Goal: Information Seeking & Learning: Learn about a topic

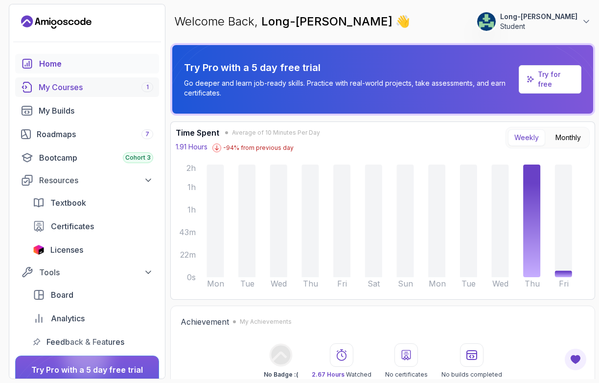
click at [72, 89] on div "My Courses 1" at bounding box center [96, 87] width 114 height 12
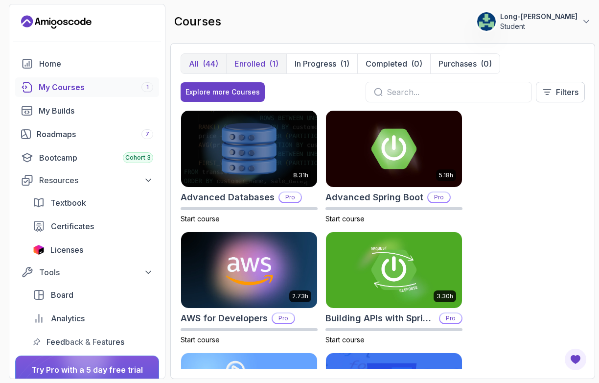
click at [252, 65] on p "Enrolled" at bounding box center [249, 64] width 31 height 12
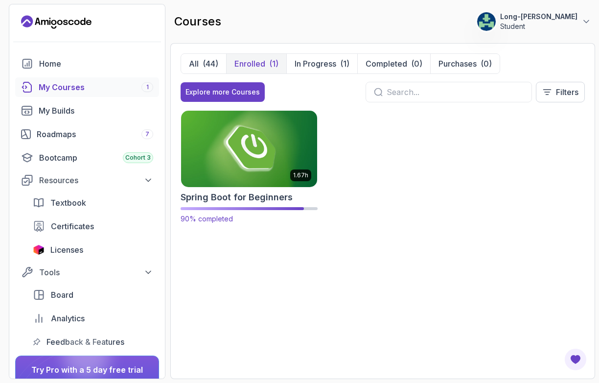
click at [252, 152] on img at bounding box center [249, 149] width 143 height 80
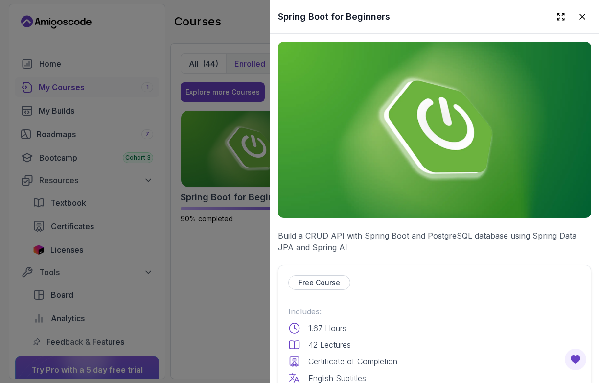
scroll to position [335, 0]
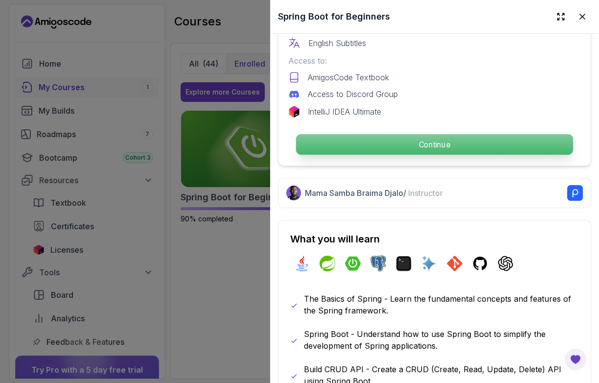
click at [396, 138] on p "Continue" at bounding box center [434, 144] width 277 height 21
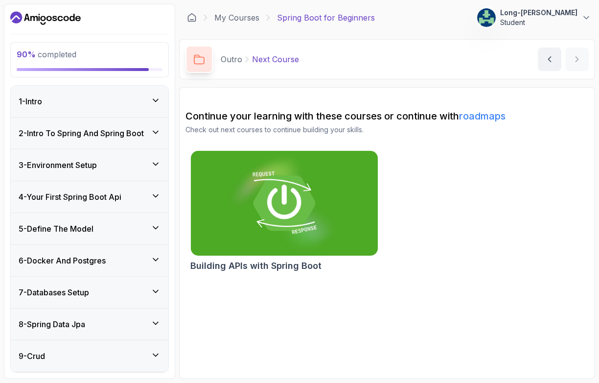
click at [228, 59] on p "Outro" at bounding box center [232, 59] width 22 height 12
click at [289, 61] on p "Next Course" at bounding box center [275, 59] width 47 height 12
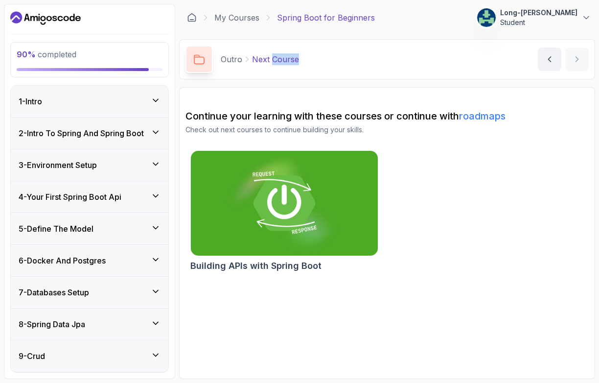
click at [289, 61] on p "Next Course" at bounding box center [275, 59] width 47 height 12
click at [567, 187] on div "Building APIs with Spring Boot" at bounding box center [386, 212] width 403 height 125
click at [587, 16] on icon at bounding box center [586, 18] width 10 height 10
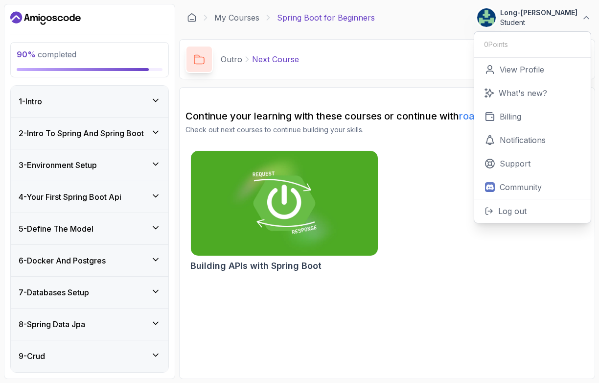
click at [418, 112] on h2 "Continue your learning with these courses or continue with roadmaps" at bounding box center [386, 116] width 403 height 14
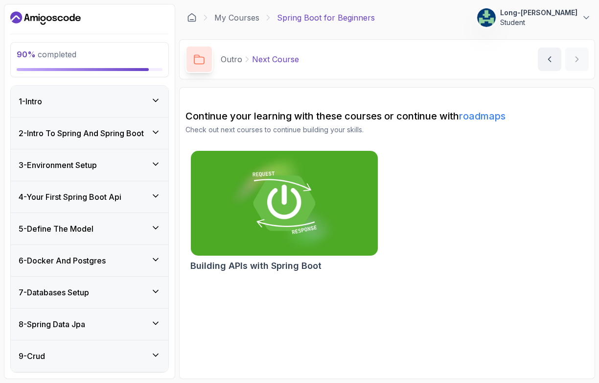
click at [438, 238] on div "Building APIs with Spring Boot" at bounding box center [386, 212] width 403 height 125
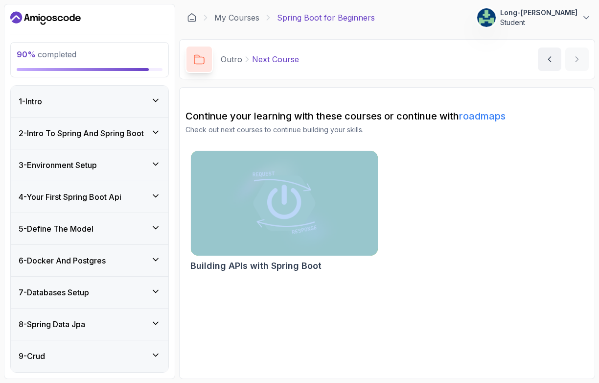
click at [438, 238] on div "Building APIs with Spring Boot" at bounding box center [386, 212] width 403 height 125
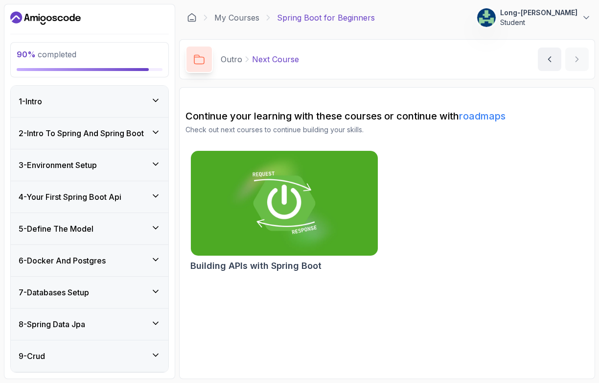
click at [27, 55] on span "90 %" at bounding box center [26, 54] width 19 height 10
click at [376, 80] on main "My Courses Spring Boot for Beginners 16 Points Long-[PERSON_NAME] Student 12 - …" at bounding box center [387, 191] width 416 height 375
click at [586, 19] on icon at bounding box center [586, 18] width 5 height 2
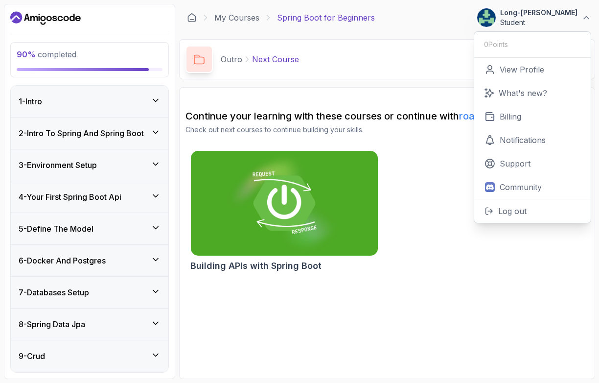
click at [441, 29] on div "My Courses Spring Boot for Beginners 16 Points Long-[PERSON_NAME] Student 0 Poi…" at bounding box center [387, 17] width 416 height 27
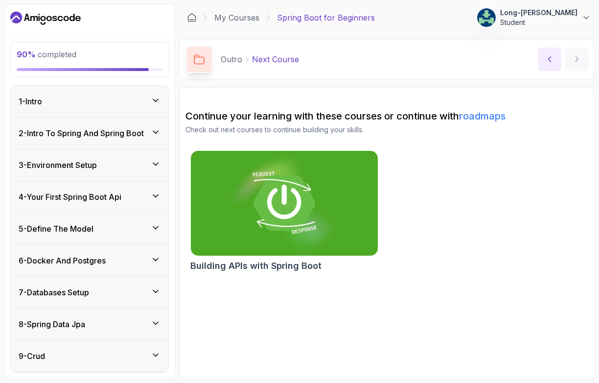
click at [547, 61] on icon "previous content" at bounding box center [550, 59] width 10 height 10
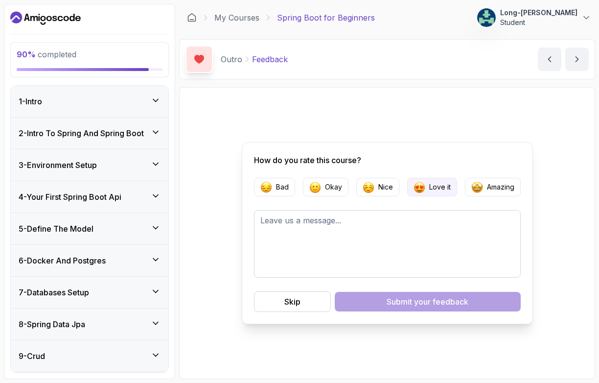
click at [419, 191] on img "button" at bounding box center [419, 187] width 12 height 12
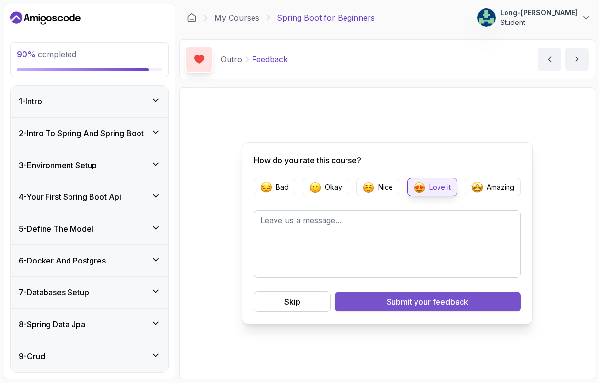
click at [423, 305] on span "your feedback" at bounding box center [441, 301] width 54 height 12
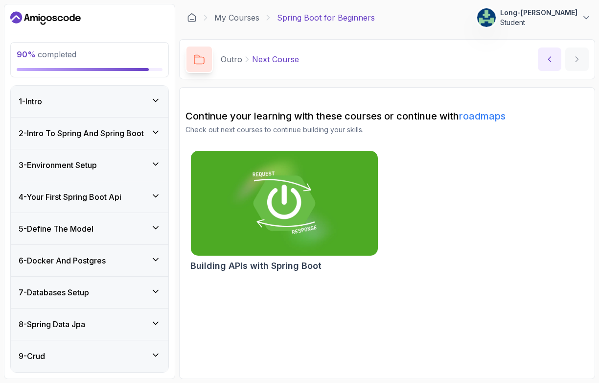
click at [548, 58] on icon "previous content" at bounding box center [550, 59] width 10 height 10
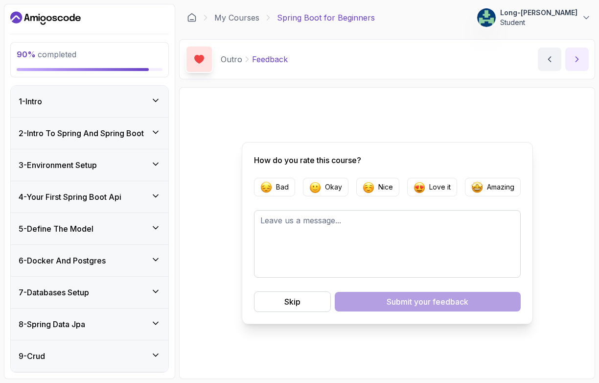
click at [577, 58] on icon "next content" at bounding box center [577, 59] width 10 height 10
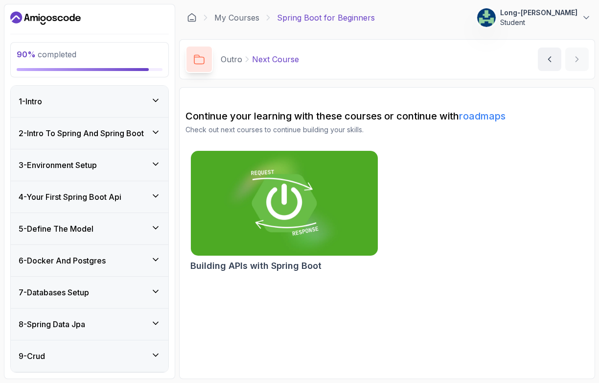
click at [283, 224] on img at bounding box center [284, 203] width 196 height 110
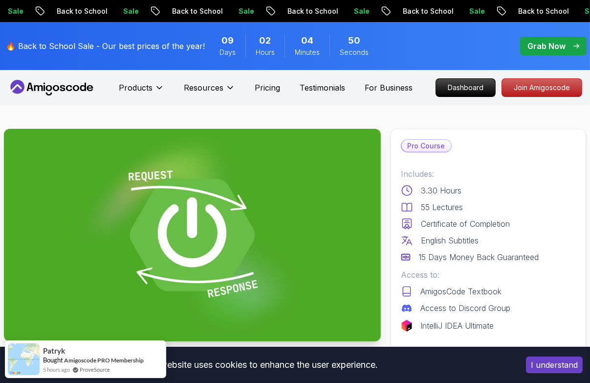
click at [467, 86] on p "Dashboard" at bounding box center [466, 87] width 56 height 17
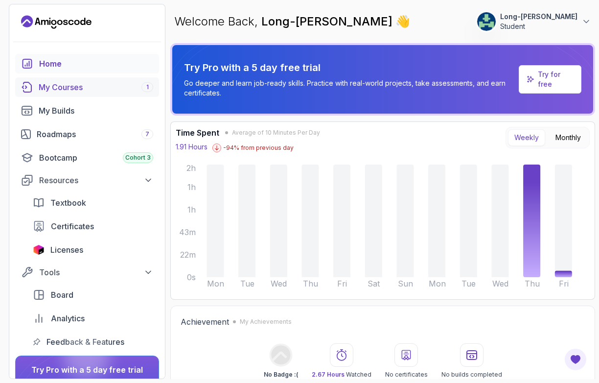
click at [72, 90] on div "My Courses 1" at bounding box center [96, 87] width 114 height 12
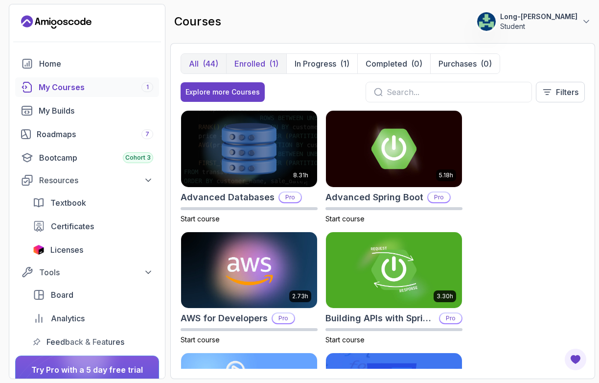
click at [257, 61] on p "Enrolled" at bounding box center [249, 64] width 31 height 12
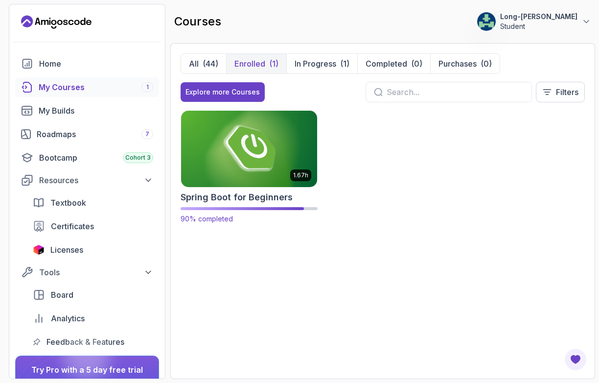
click at [275, 172] on img at bounding box center [249, 149] width 143 height 80
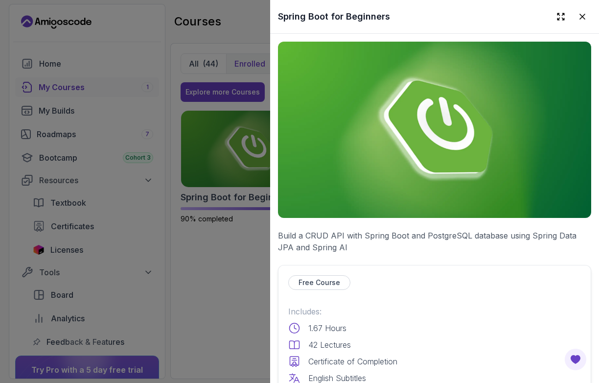
scroll to position [335, 0]
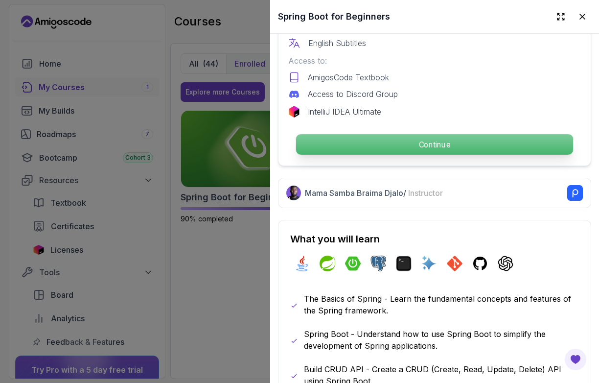
click at [404, 136] on p "Continue" at bounding box center [434, 144] width 277 height 21
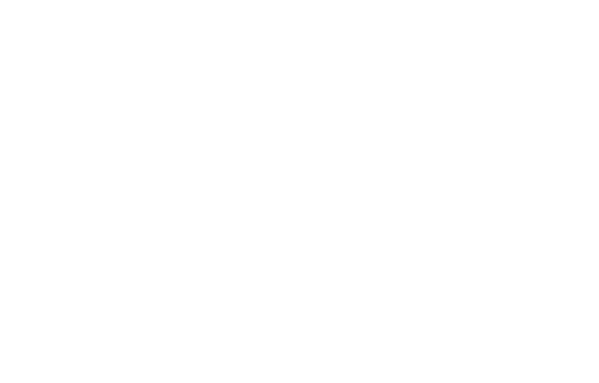
click at [419, 0] on html "0s" at bounding box center [299, 0] width 599 height 0
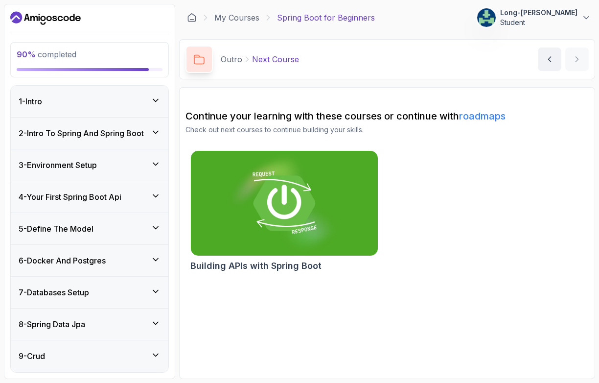
click at [156, 352] on icon at bounding box center [156, 355] width 10 height 10
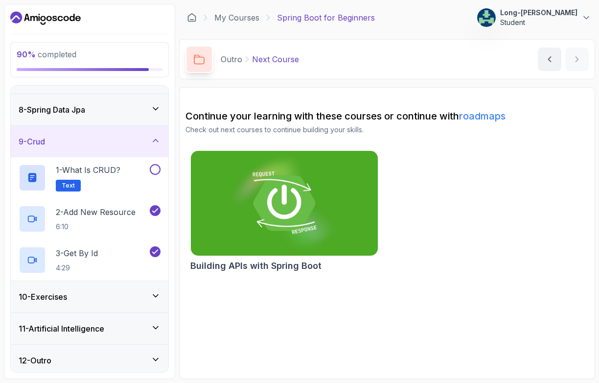
scroll to position [216, 0]
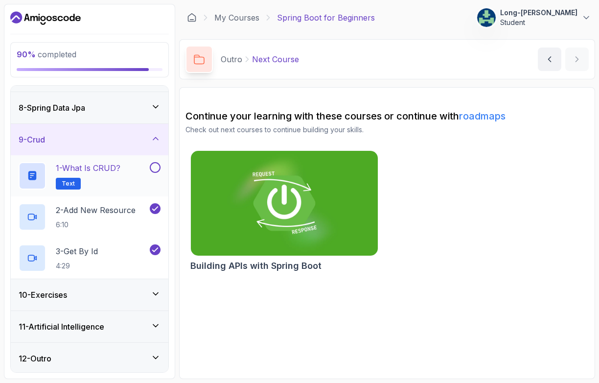
click at [158, 165] on button at bounding box center [155, 167] width 11 height 11
click at [111, 164] on p "1 - What is CRUD?" at bounding box center [88, 168] width 65 height 12
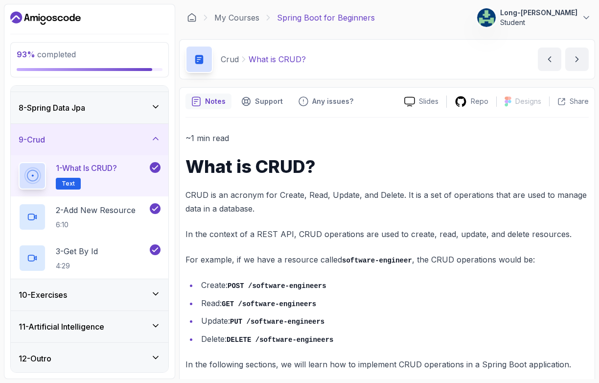
click at [155, 291] on icon at bounding box center [156, 294] width 10 height 10
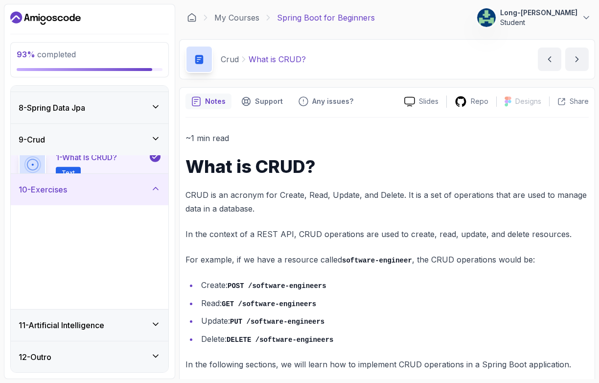
scroll to position [216, 0]
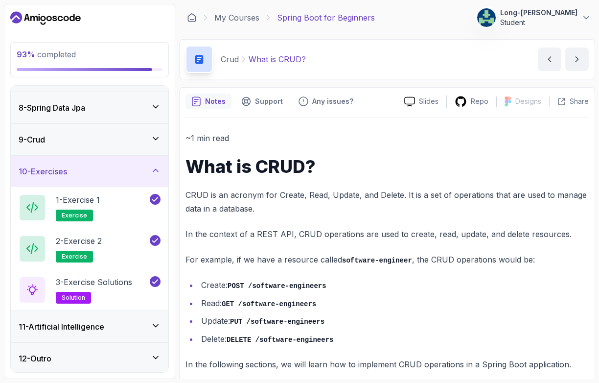
click at [156, 324] on icon at bounding box center [156, 325] width 10 height 10
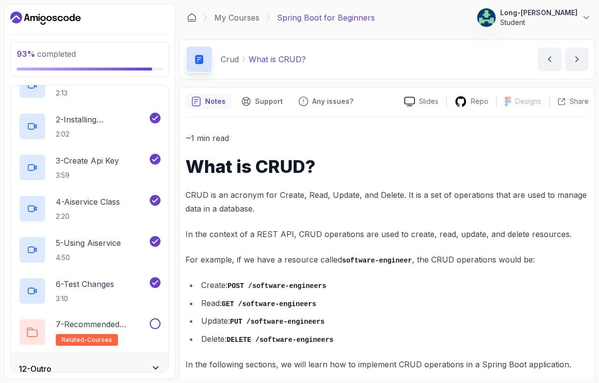
scroll to position [381, 0]
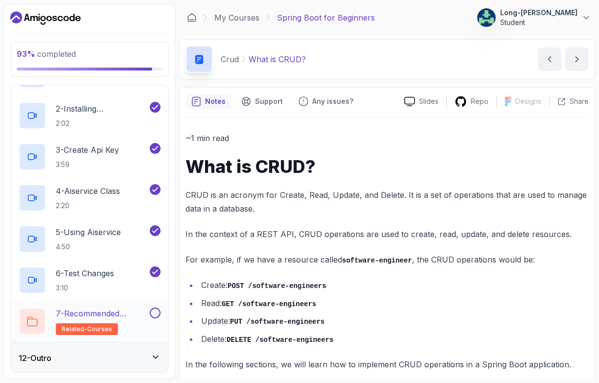
click at [157, 311] on button at bounding box center [155, 312] width 11 height 11
click at [101, 312] on p "7 - Recommended Courses" at bounding box center [102, 313] width 92 height 12
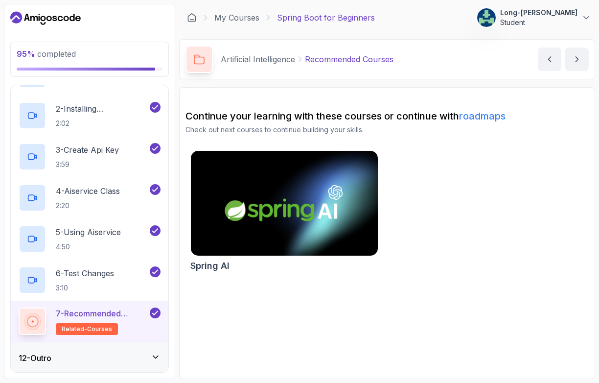
click at [154, 356] on icon at bounding box center [155, 357] width 5 height 2
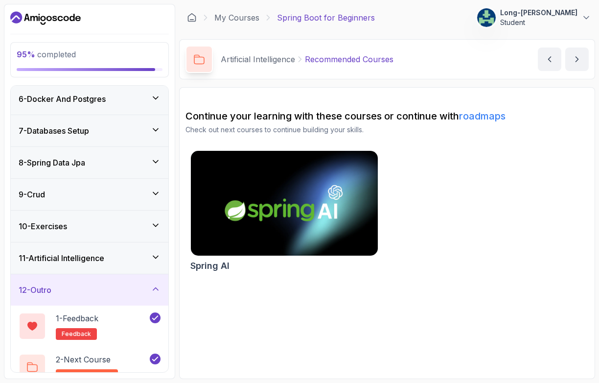
scroll to position [176, 0]
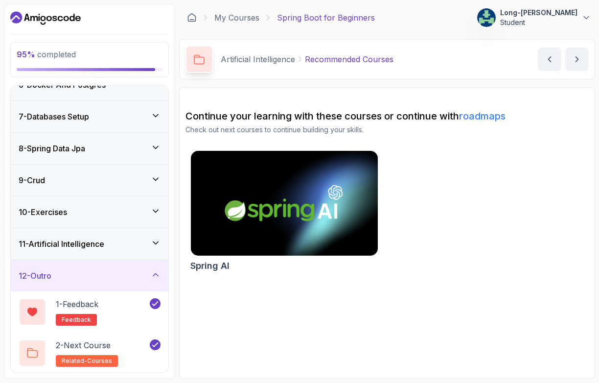
click at [156, 177] on icon at bounding box center [156, 179] width 10 height 10
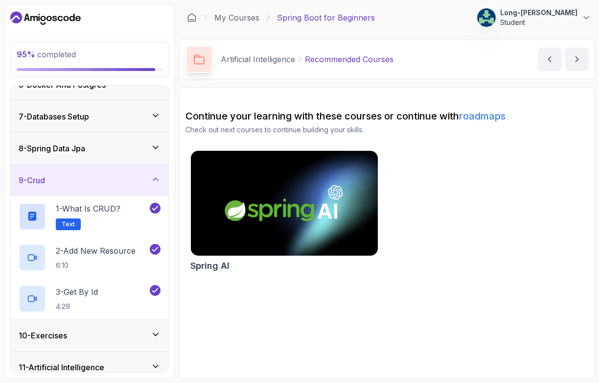
click at [157, 143] on icon at bounding box center [156, 147] width 10 height 10
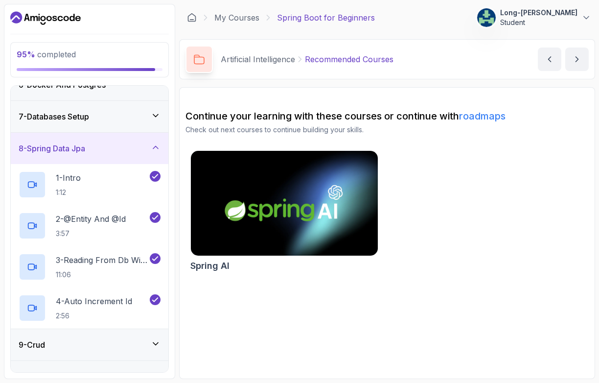
click at [157, 112] on icon at bounding box center [156, 116] width 10 height 10
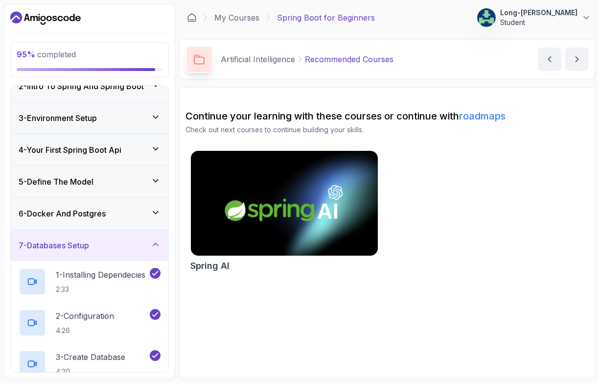
scroll to position [45, 0]
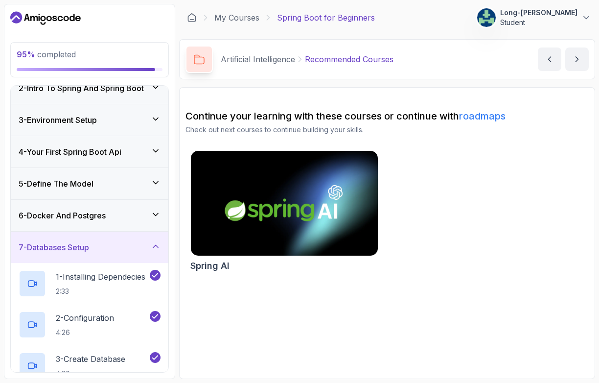
click at [153, 212] on icon at bounding box center [156, 214] width 10 height 10
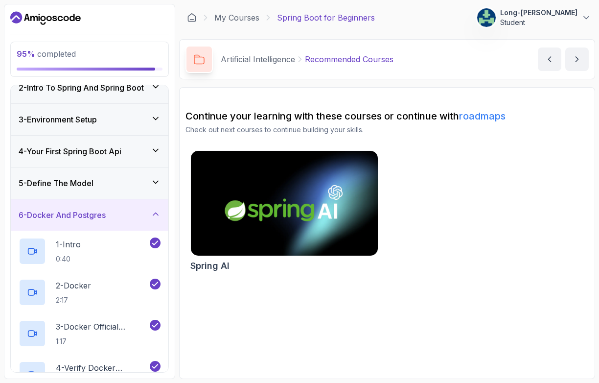
click at [156, 180] on icon at bounding box center [156, 182] width 10 height 10
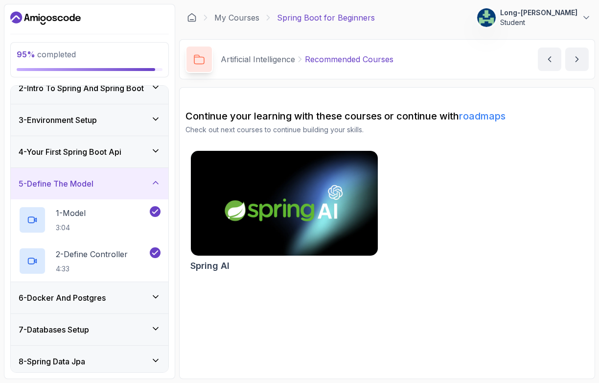
click at [156, 147] on icon at bounding box center [156, 151] width 10 height 10
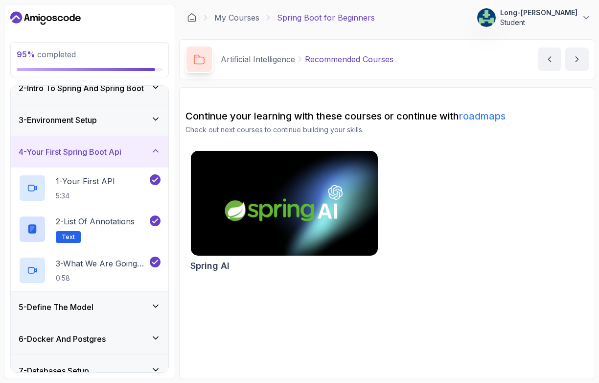
click at [154, 117] on icon at bounding box center [155, 118] width 5 height 2
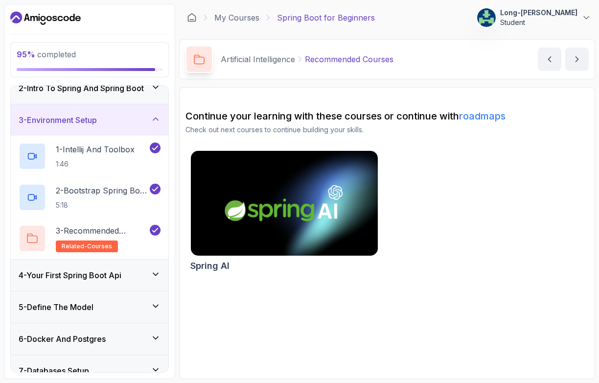
click at [172, 119] on div "95 % completed 1 - Intro 2 - Intro To Spring And Spring Boot 3 - Environment Se…" at bounding box center [89, 191] width 171 height 375
click at [156, 85] on icon at bounding box center [156, 87] width 10 height 10
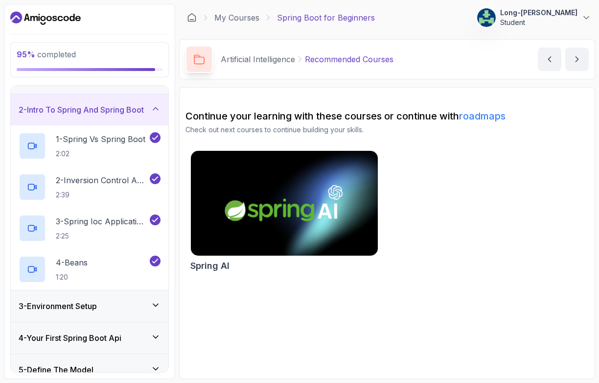
scroll to position [0, 0]
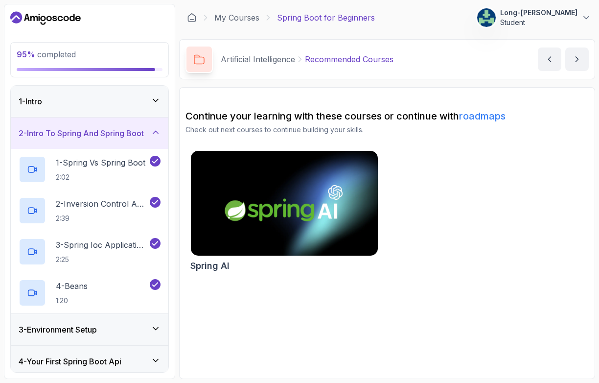
click at [156, 97] on icon at bounding box center [156, 100] width 10 height 10
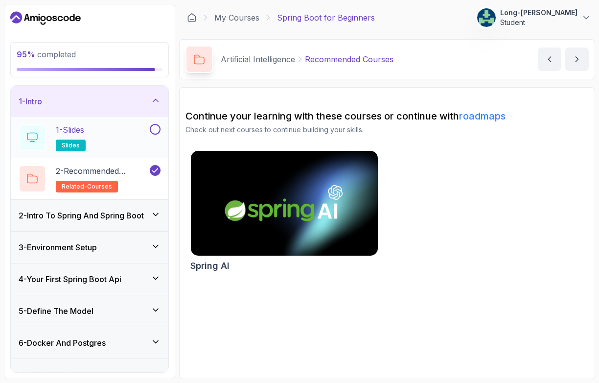
click at [153, 127] on button at bounding box center [155, 129] width 11 height 11
click at [168, 79] on div "98 % completed 1 - Intro 1 - Slides slides 2 - Recommended Courses related-cour…" at bounding box center [89, 191] width 171 height 375
click at [156, 214] on icon at bounding box center [155, 214] width 5 height 2
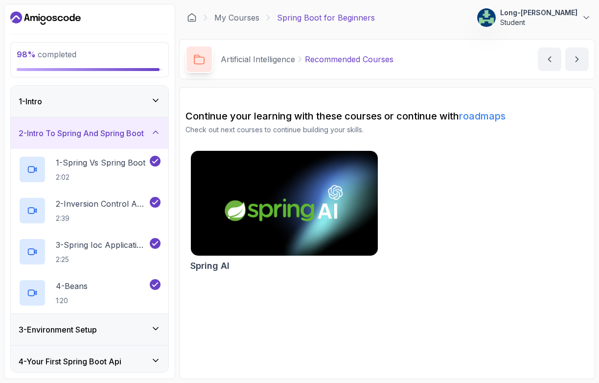
click at [155, 326] on icon at bounding box center [156, 328] width 10 height 10
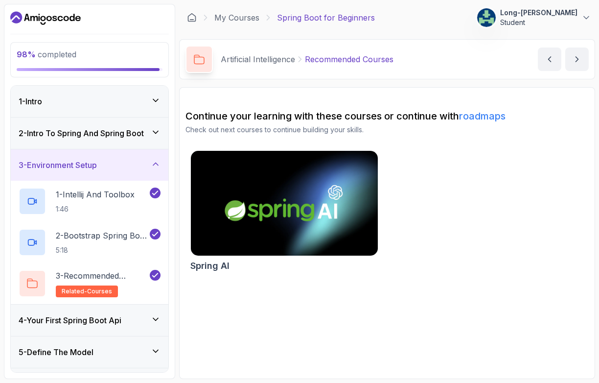
click at [155, 326] on div "4 - Your First Spring Boot Api" at bounding box center [90, 319] width 158 height 31
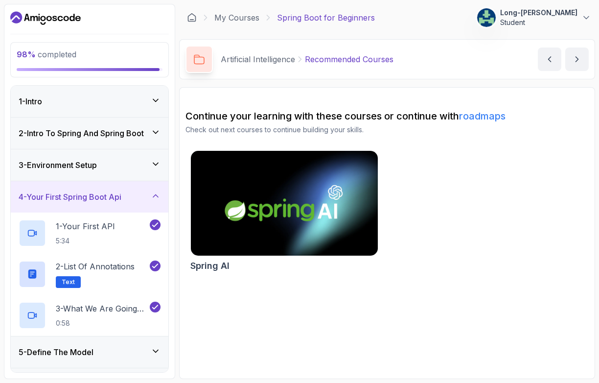
click at [155, 162] on icon at bounding box center [156, 164] width 10 height 10
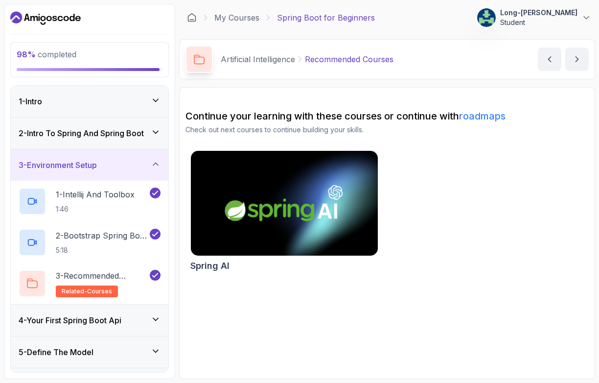
click at [183, 323] on section "Continue your learning with these courses or continue with roadmaps Check out n…" at bounding box center [387, 233] width 416 height 292
click at [157, 318] on icon at bounding box center [155, 319] width 5 height 2
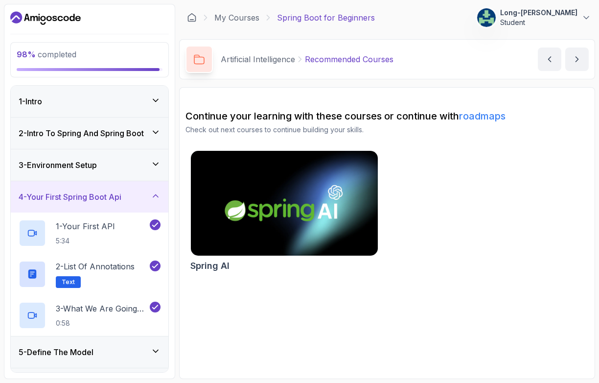
click at [156, 351] on icon at bounding box center [155, 350] width 5 height 2
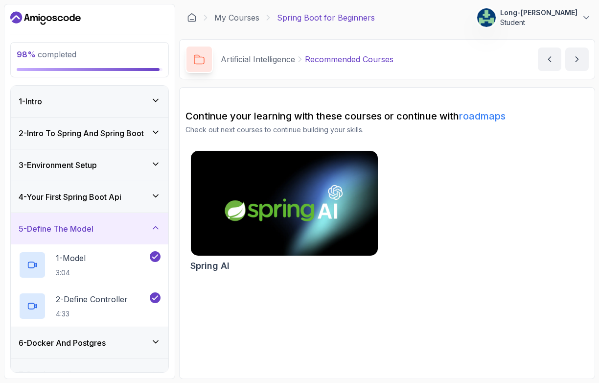
click at [157, 340] on icon at bounding box center [156, 342] width 10 height 10
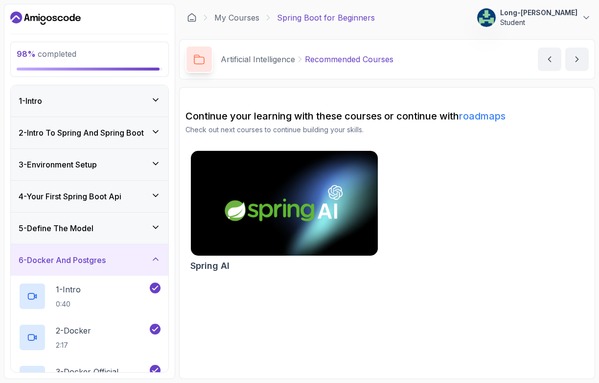
click at [180, 343] on section "Continue your learning with these courses or continue with roadmaps Check out n…" at bounding box center [387, 233] width 416 height 292
click at [576, 56] on icon "next content" at bounding box center [577, 59] width 10 height 10
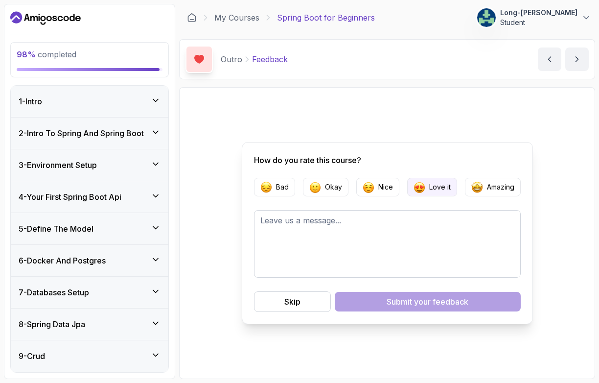
click at [434, 188] on p "Love it" at bounding box center [440, 187] width 22 height 10
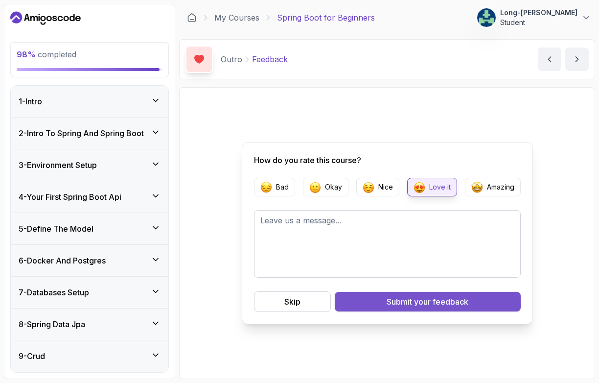
click at [429, 302] on span "your feedback" at bounding box center [441, 301] width 54 height 12
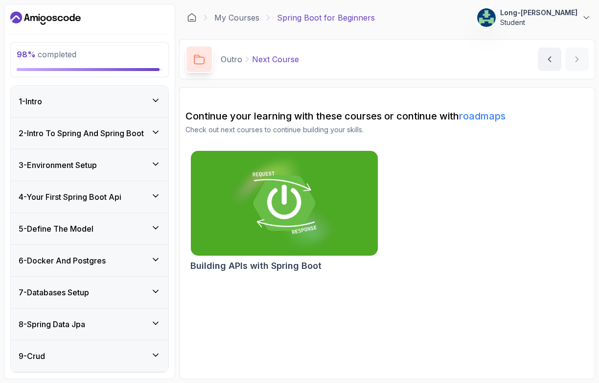
click at [157, 353] on icon at bounding box center [155, 354] width 5 height 2
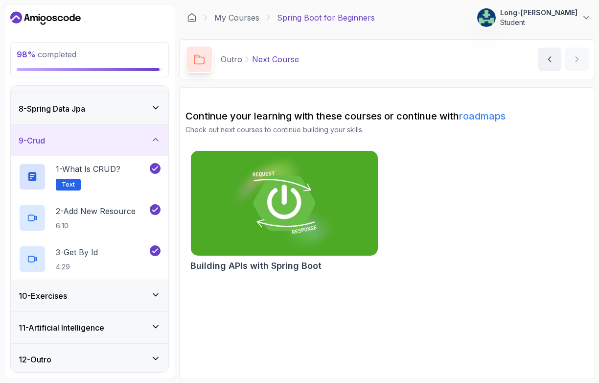
scroll to position [216, 0]
click at [158, 292] on icon at bounding box center [155, 293] width 5 height 2
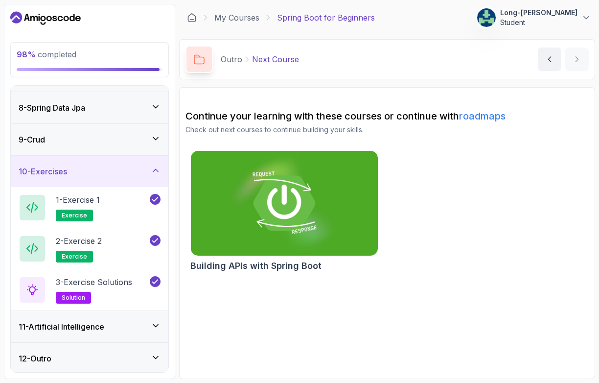
click at [154, 322] on icon at bounding box center [156, 325] width 10 height 10
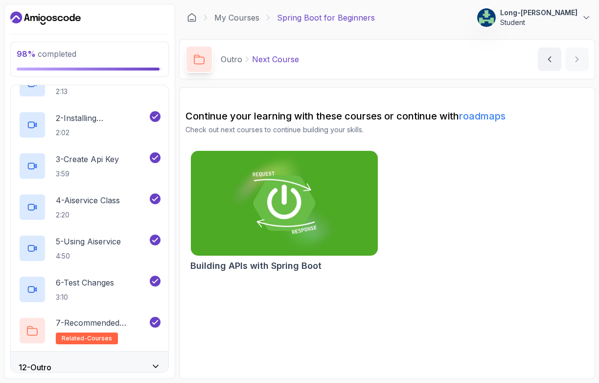
scroll to position [381, 0]
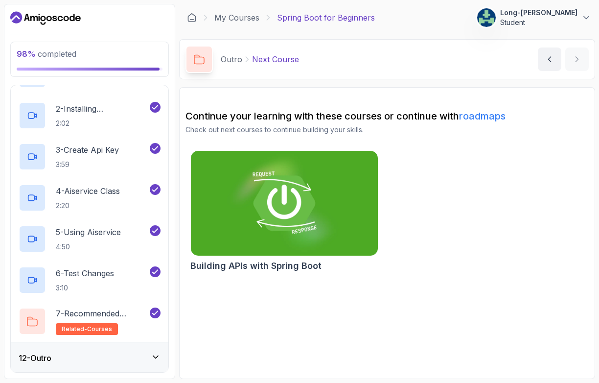
click at [158, 356] on icon at bounding box center [155, 357] width 5 height 2
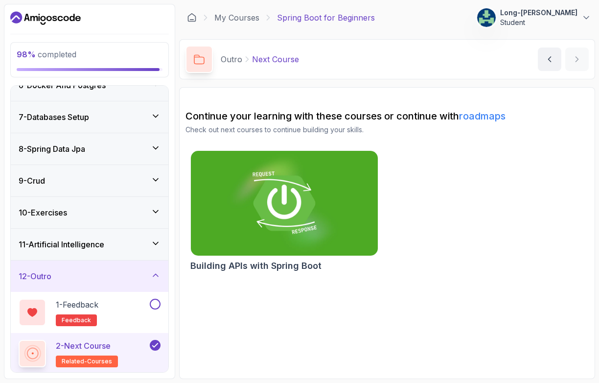
scroll to position [176, 0]
click at [157, 300] on button at bounding box center [155, 303] width 11 height 11
click at [185, 314] on section "Continue your learning with these courses or continue with roadmaps Check out n…" at bounding box center [387, 233] width 416 height 292
click at [97, 344] on p "2 - Next Course" at bounding box center [83, 345] width 55 height 12
click at [97, 359] on span "related-courses" at bounding box center [87, 361] width 50 height 8
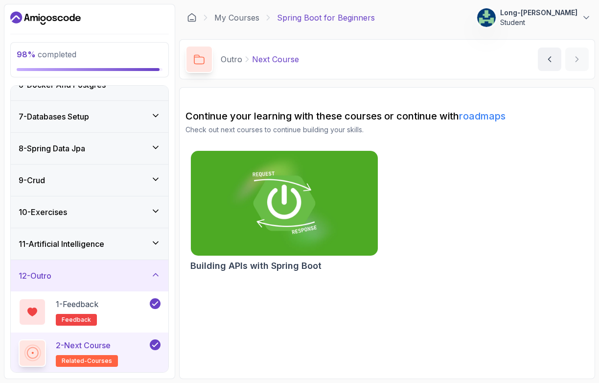
click at [97, 359] on span "related-courses" at bounding box center [87, 361] width 50 height 8
click at [157, 241] on icon at bounding box center [156, 243] width 10 height 10
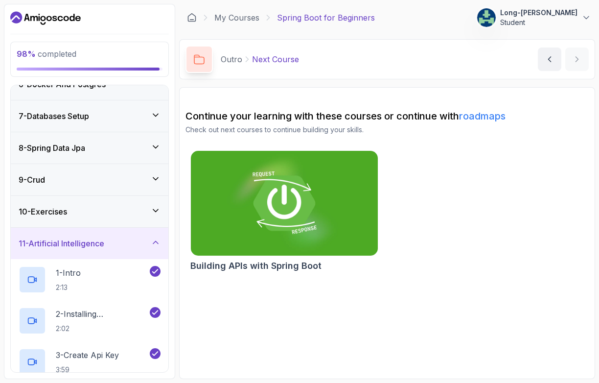
click at [157, 209] on icon at bounding box center [156, 210] width 10 height 10
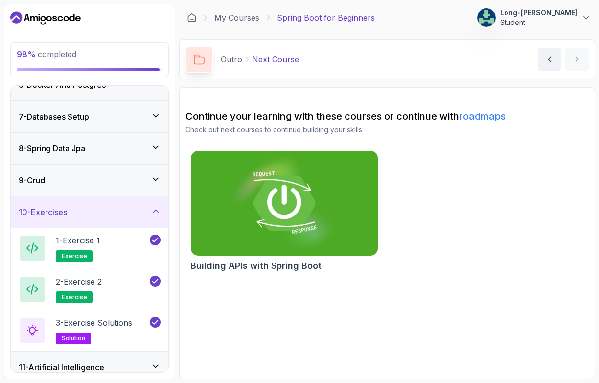
click at [157, 176] on icon at bounding box center [156, 179] width 10 height 10
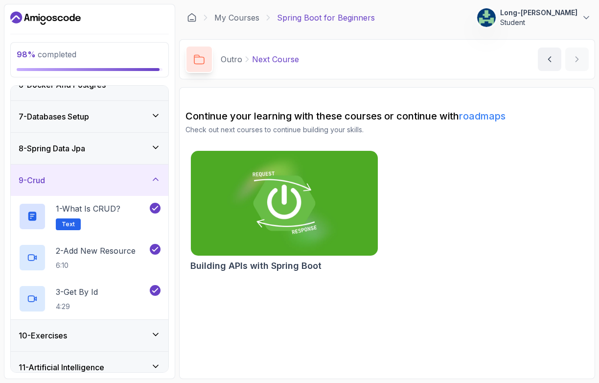
click at [157, 146] on icon at bounding box center [156, 147] width 10 height 10
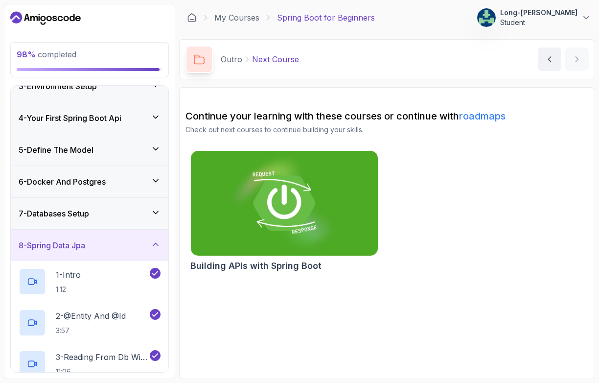
scroll to position [0, 0]
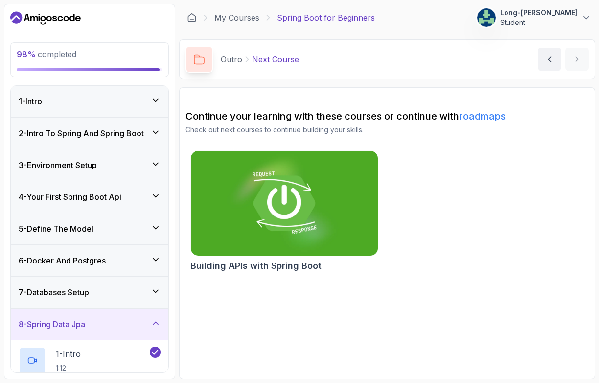
click at [155, 291] on icon at bounding box center [156, 291] width 10 height 10
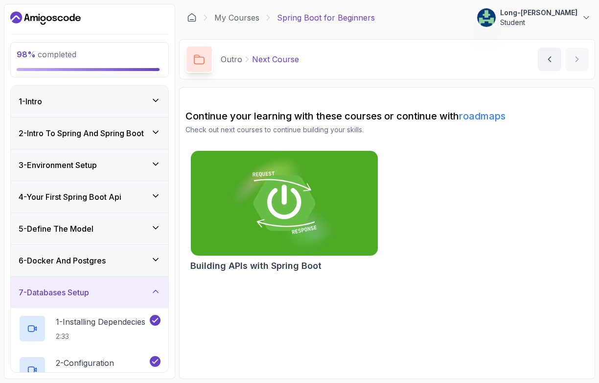
click at [157, 257] on icon at bounding box center [156, 259] width 10 height 10
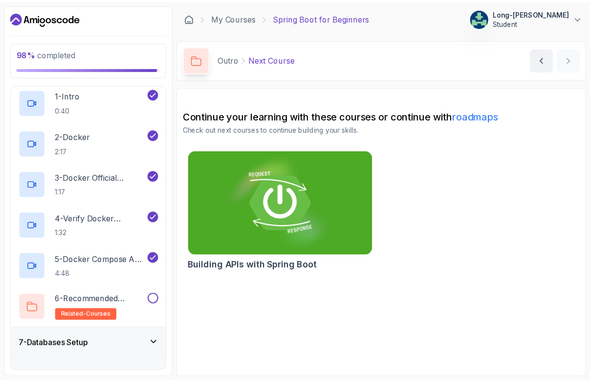
scroll to position [196, 0]
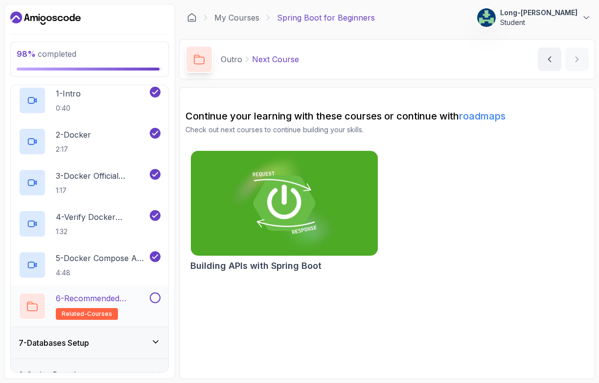
click at [155, 296] on button at bounding box center [155, 297] width 11 height 11
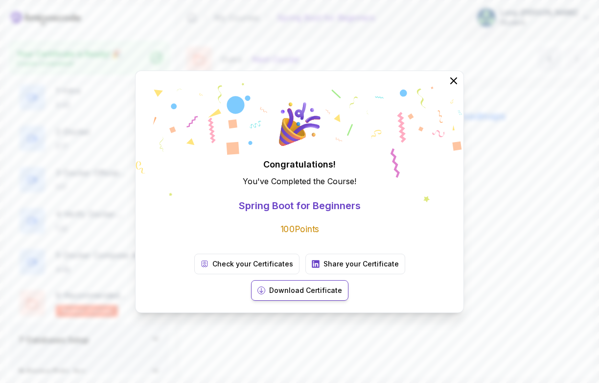
click at [342, 285] on p "Download Certificate" at bounding box center [305, 290] width 73 height 10
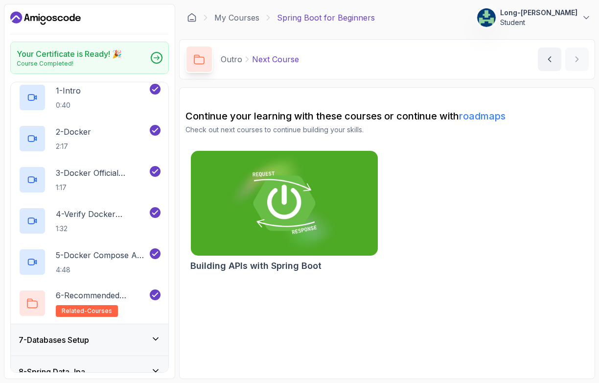
click at [67, 22] on icon "Dashboard" at bounding box center [45, 18] width 70 height 16
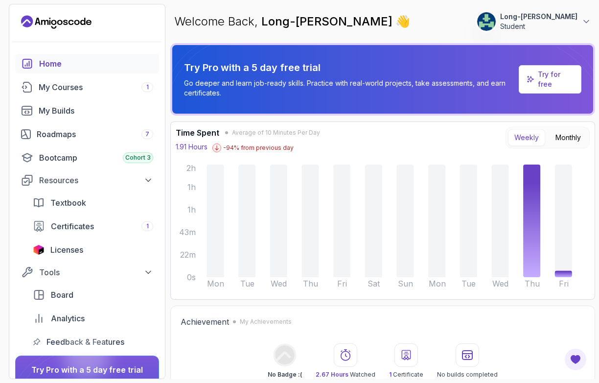
click at [47, 62] on div "Home" at bounding box center [96, 64] width 114 height 12
click at [556, 22] on p "Student" at bounding box center [538, 27] width 77 height 10
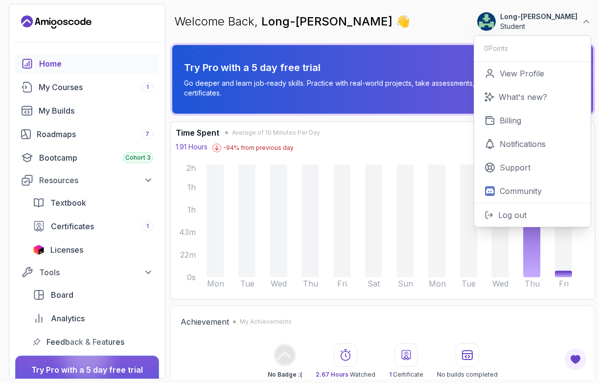
click at [70, 27] on icon "Landing page" at bounding box center [56, 22] width 70 height 16
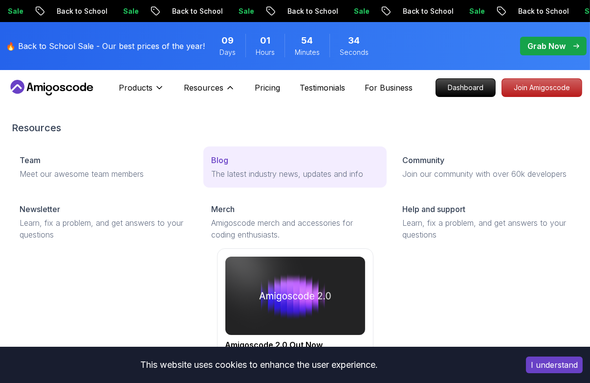
click at [231, 170] on p "The latest industry news, updates and info" at bounding box center [295, 174] width 168 height 12
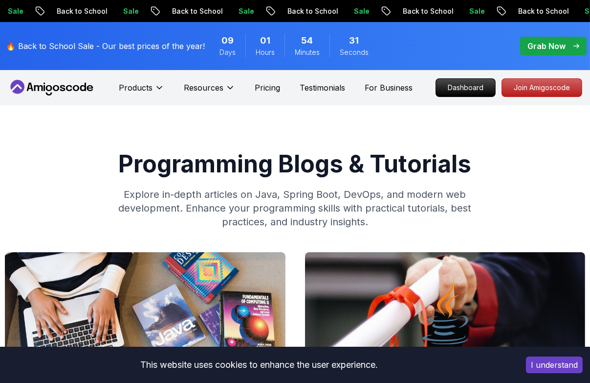
click at [521, 172] on h1 "Programming Blogs & Tutorials" at bounding box center [295, 163] width 581 height 23
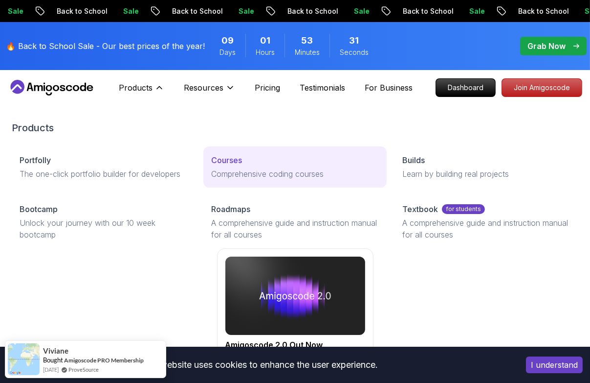
click at [227, 162] on p "Courses" at bounding box center [226, 160] width 31 height 12
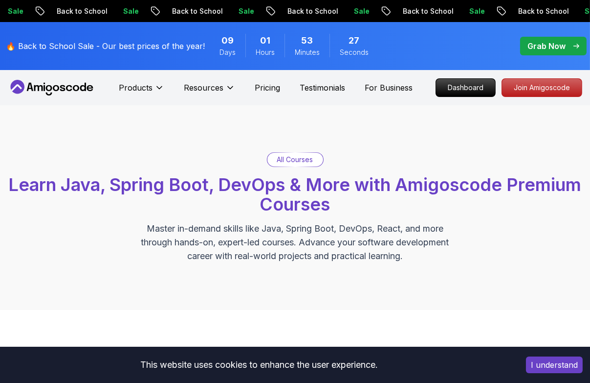
click at [495, 230] on div "All Courses Learn Java, Spring Boot, DevOps & More with Amigoscode Premium Cour…" at bounding box center [295, 207] width 581 height 111
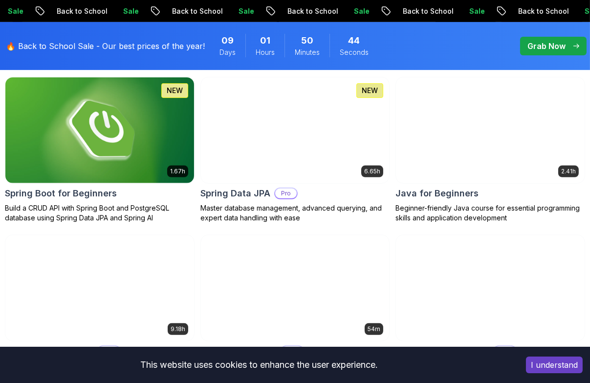
scroll to position [500, 0]
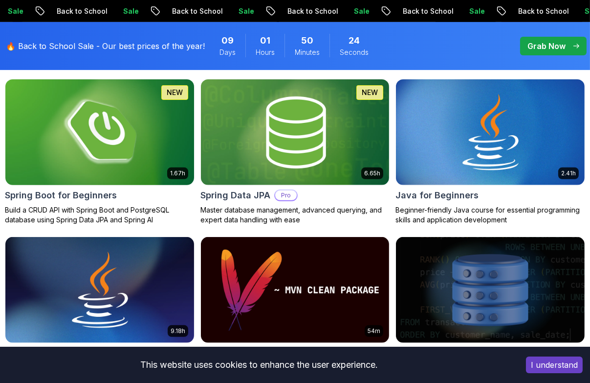
click at [75, 156] on img at bounding box center [99, 132] width 198 height 111
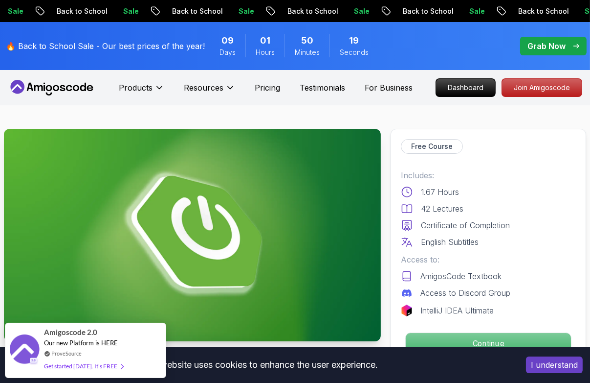
click at [484, 337] on p "Continue" at bounding box center [488, 343] width 165 height 21
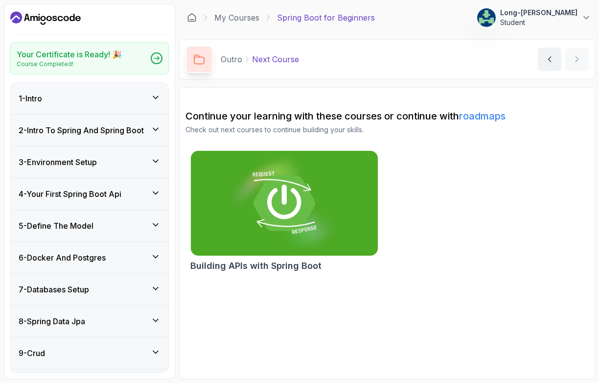
click at [42, 99] on h3 "1 - Intro" at bounding box center [30, 98] width 23 height 12
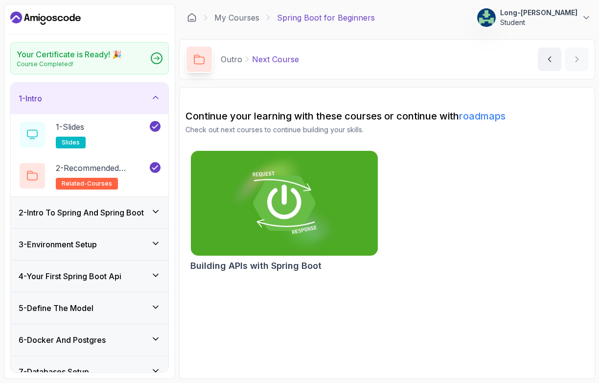
click at [89, 209] on h3 "2 - Intro To Spring And Spring Boot" at bounding box center [81, 212] width 125 height 12
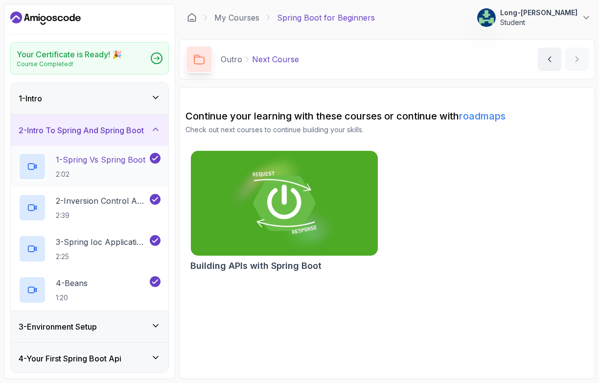
click at [96, 161] on p "1 - Spring Vs Spring Boot" at bounding box center [101, 160] width 90 height 12
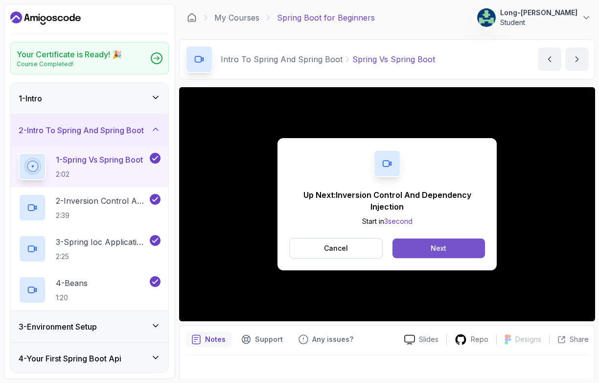
click at [426, 248] on button "Next" at bounding box center [438, 248] width 92 height 20
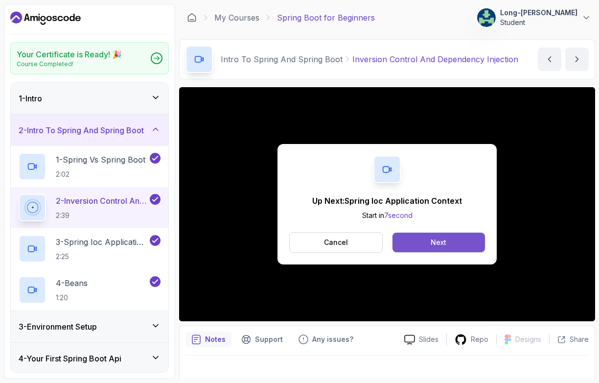
click at [431, 238] on div "Next" at bounding box center [439, 242] width 16 height 10
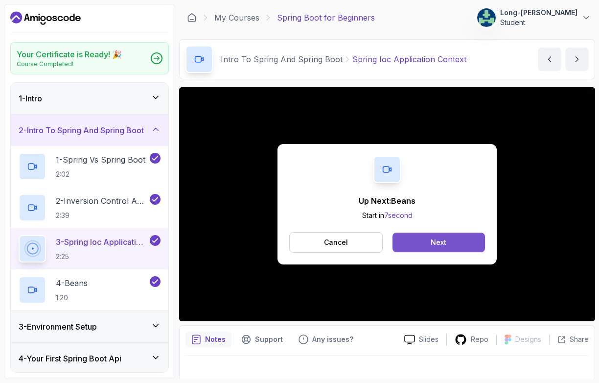
click at [458, 246] on button "Next" at bounding box center [438, 242] width 92 height 20
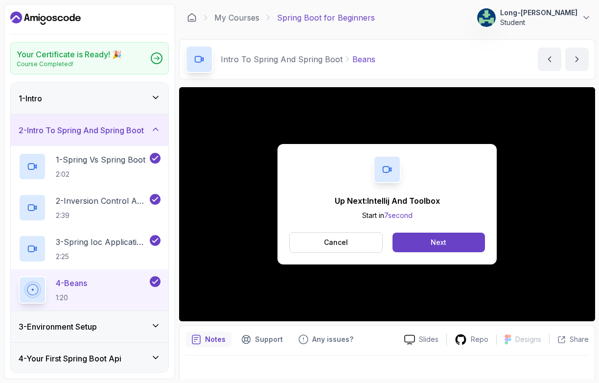
click at [458, 246] on button "Next" at bounding box center [438, 242] width 92 height 20
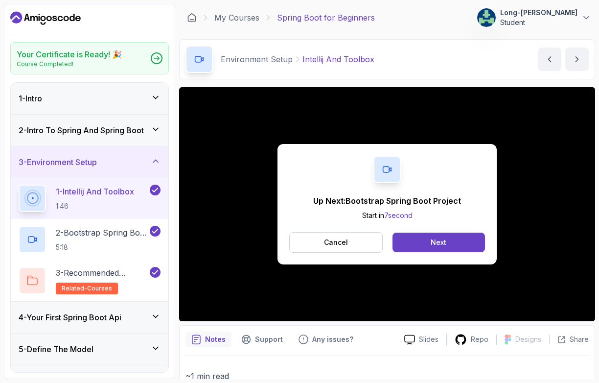
click at [458, 246] on button "Next" at bounding box center [438, 242] width 92 height 20
